Goal: Information Seeking & Learning: Learn about a topic

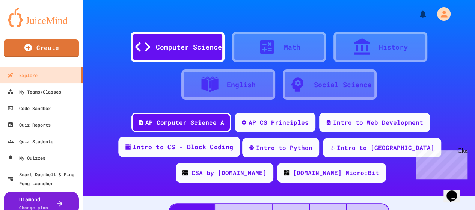
click at [166, 149] on div "Intro to CS - Block Coding" at bounding box center [183, 146] width 101 height 9
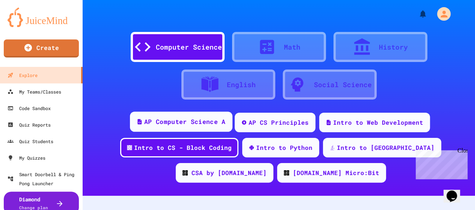
click at [174, 121] on div "AP Computer Science A" at bounding box center [184, 121] width 81 height 9
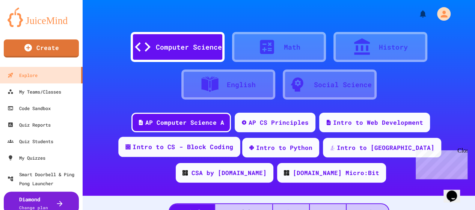
click at [173, 145] on div "Intro to CS - Block Coding" at bounding box center [183, 146] width 101 height 9
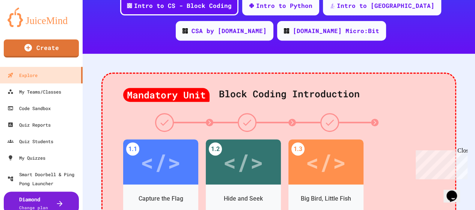
scroll to position [142, 0]
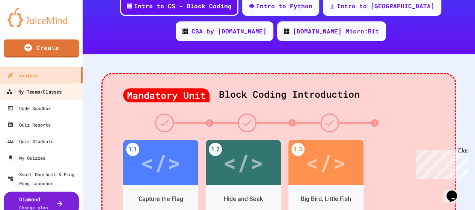
click at [35, 92] on div "My Teams/Classes" at bounding box center [33, 91] width 55 height 9
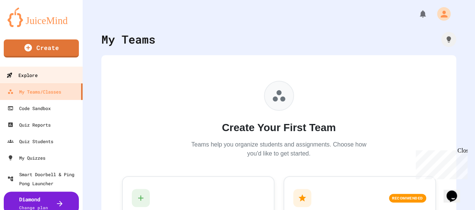
click at [34, 75] on div "Explore" at bounding box center [21, 75] width 31 height 9
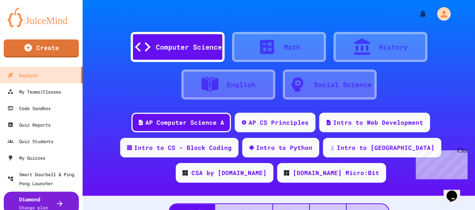
click at [176, 46] on div "Computer Science" at bounding box center [189, 47] width 66 height 10
click at [271, 129] on div "AP CS Principles" at bounding box center [275, 122] width 83 height 20
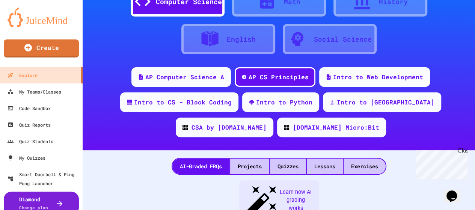
scroll to position [34, 0]
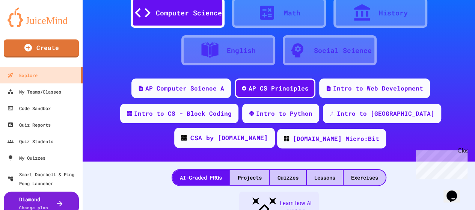
click at [268, 133] on div "CSA by [DOMAIN_NAME]" at bounding box center [228, 137] width 77 height 9
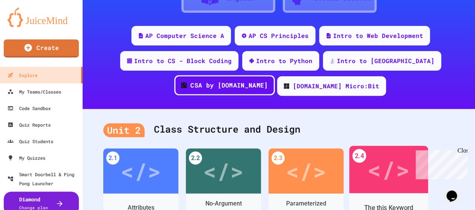
scroll to position [83, 0]
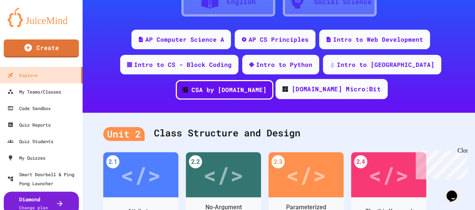
click at [292, 91] on div "[DOMAIN_NAME] Micro:Bit" at bounding box center [336, 89] width 89 height 9
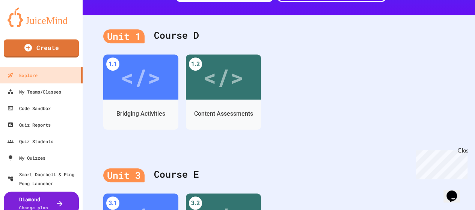
click at [38, 20] on img at bounding box center [42, 18] width 68 height 20
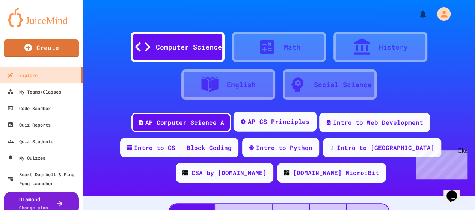
click at [275, 119] on div "AP CS Principles" at bounding box center [279, 121] width 62 height 9
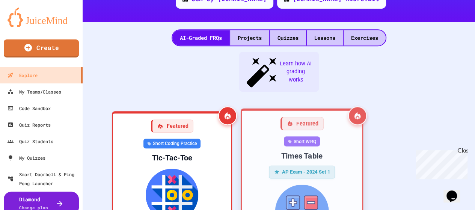
scroll to position [176, 0]
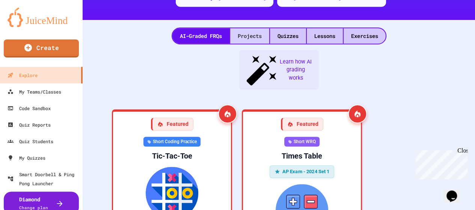
click at [252, 36] on div "Projects" at bounding box center [249, 35] width 39 height 15
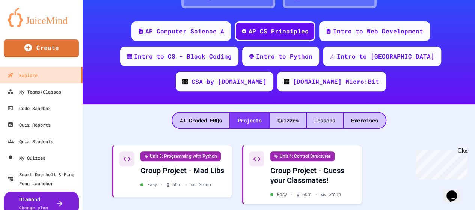
scroll to position [88, 0]
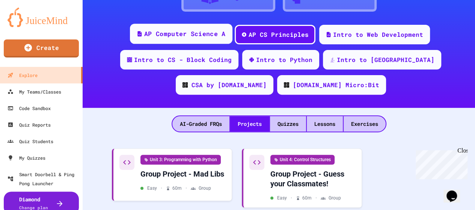
click at [192, 35] on div "AP Computer Science A" at bounding box center [184, 33] width 81 height 9
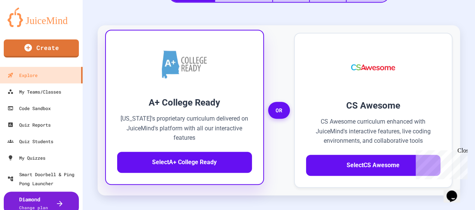
scroll to position [250, 0]
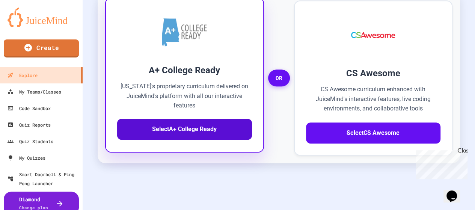
click at [183, 133] on button "Select A+ College Ready" at bounding box center [184, 129] width 135 height 21
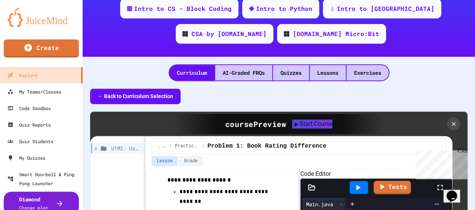
scroll to position [130, 0]
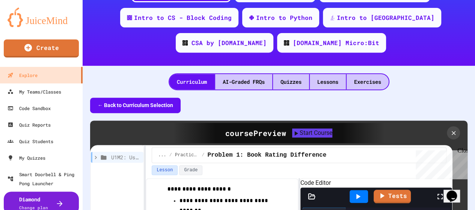
click at [145, 100] on button "← Back to Curriculum Selection" at bounding box center [135, 105] width 91 height 15
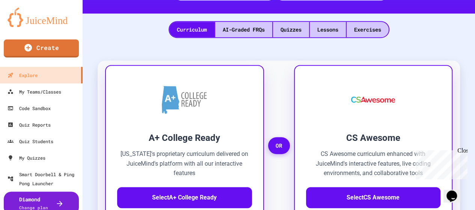
scroll to position [183, 0]
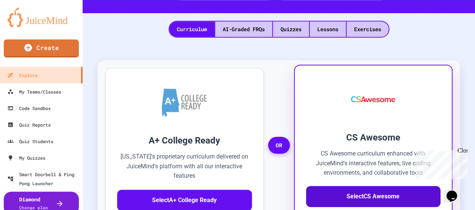
click at [395, 195] on button "Select CS Awesome" at bounding box center [373, 196] width 135 height 21
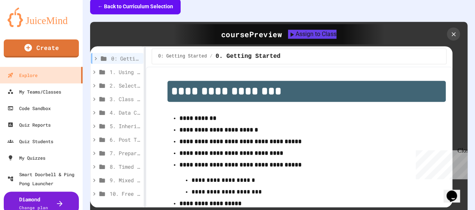
scroll to position [228, 0]
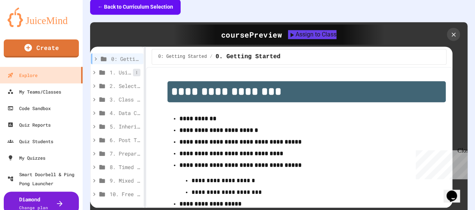
click at [133, 76] on button at bounding box center [137, 73] width 8 height 8
click at [121, 70] on span "1. Using Objects and Methods" at bounding box center [121, 72] width 23 height 8
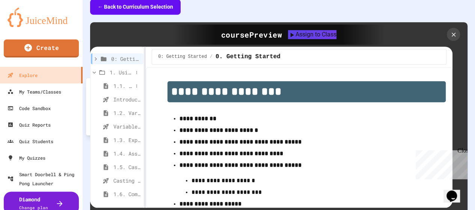
click at [117, 85] on span "1.1. Introduction to Algorithms, Programming, and Compilers" at bounding box center [123, 86] width 20 height 8
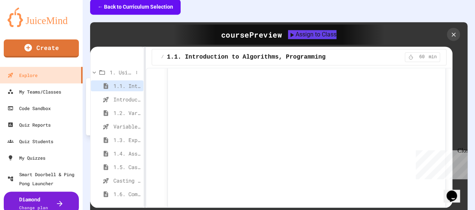
scroll to position [35, 0]
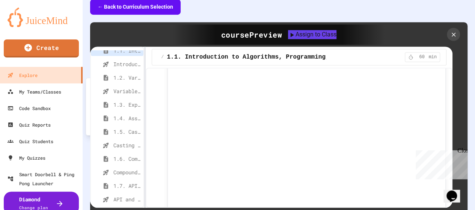
click at [97, 5] on div at bounding box center [237, 105] width 475 height 210
click at [99, 6] on button "← Back to Curriculum Selection" at bounding box center [135, 6] width 91 height 15
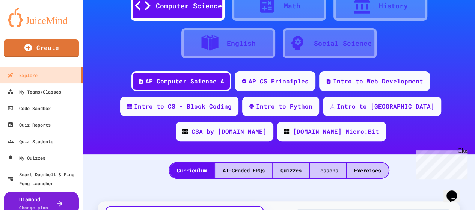
scroll to position [41, 0]
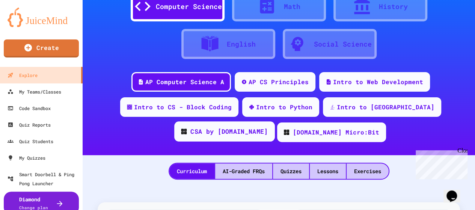
click at [268, 127] on div "CSA by [DOMAIN_NAME]" at bounding box center [228, 131] width 77 height 9
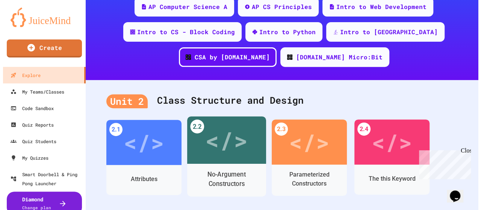
scroll to position [228, 0]
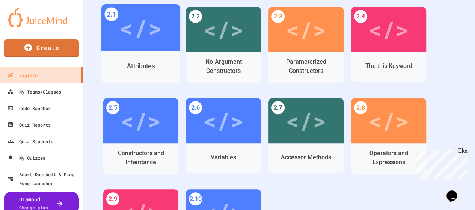
click at [143, 57] on div "Attributes" at bounding box center [140, 66] width 79 height 22
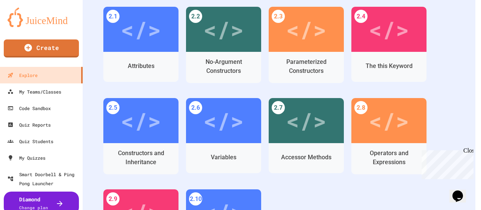
scroll to position [44, 0]
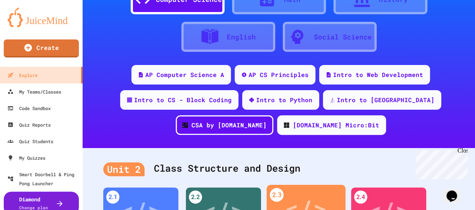
scroll to position [41, 0]
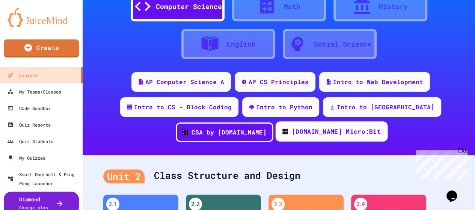
click at [292, 136] on div "[DOMAIN_NAME] Micro:Bit" at bounding box center [336, 131] width 89 height 9
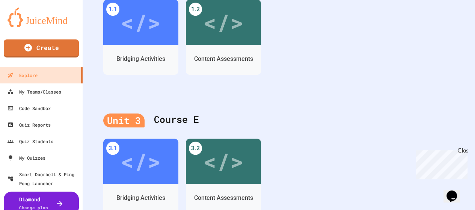
scroll to position [304, 0]
